Goal: Navigation & Orientation: Find specific page/section

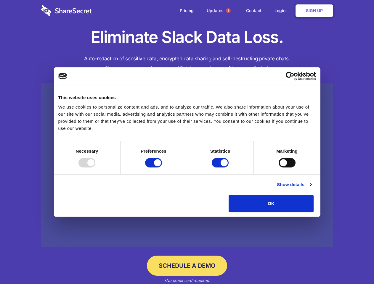
click at [95, 167] on div at bounding box center [86, 162] width 17 height 9
click at [162, 167] on input "Preferences" at bounding box center [153, 162] width 17 height 9
checkbox input "false"
click at [221, 167] on input "Statistics" at bounding box center [220, 162] width 17 height 9
checkbox input "false"
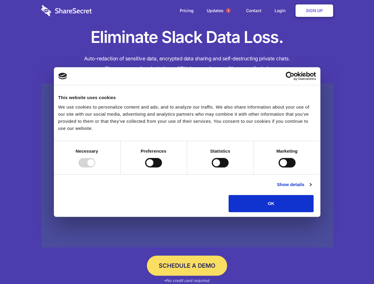
click at [278, 167] on input "Marketing" at bounding box center [286, 162] width 17 height 9
checkbox input "true"
click at [311, 188] on link "Show details" at bounding box center [294, 184] width 34 height 7
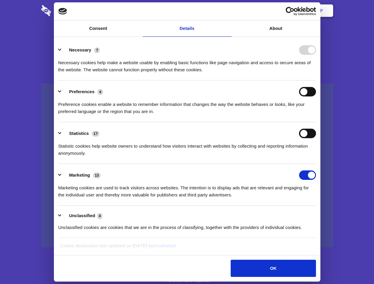
click at [316, 157] on div "Statistics 17 Statistic cookies help website owners to understand how visitors …" at bounding box center [186, 143] width 257 height 28
click at [228, 11] on span "1" at bounding box center [228, 10] width 5 height 5
